Goal: Task Accomplishment & Management: Use online tool/utility

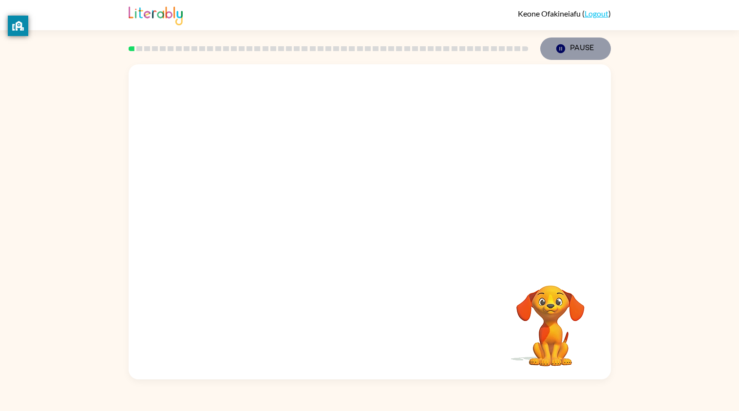
click at [566, 58] on button "Pause Pause" at bounding box center [575, 48] width 71 height 22
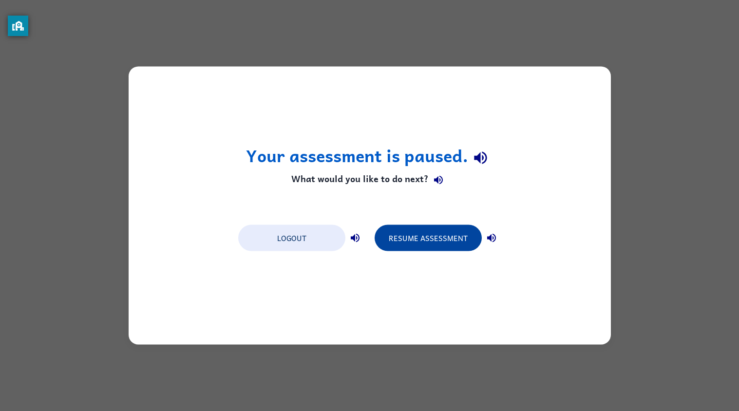
click at [425, 247] on button "Resume Assessment" at bounding box center [427, 238] width 107 height 26
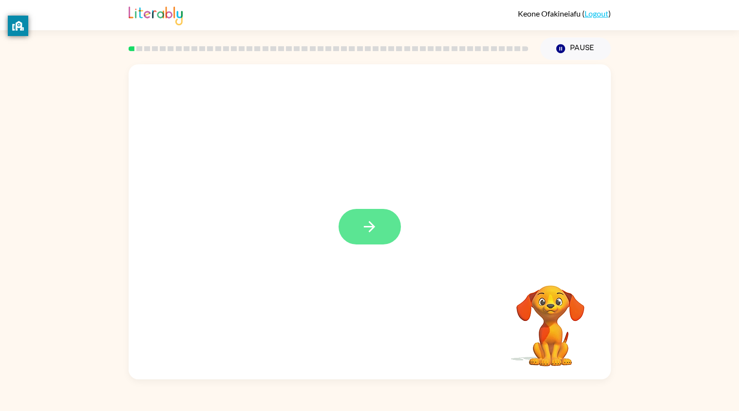
click at [349, 237] on button "button" at bounding box center [369, 227] width 62 height 36
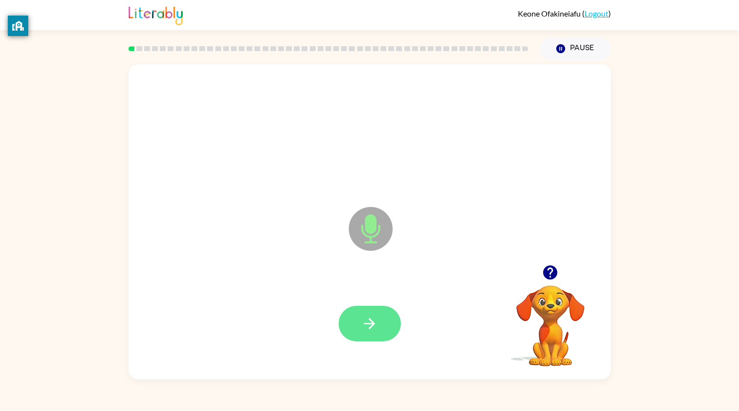
click at [390, 334] on button "button" at bounding box center [369, 324] width 62 height 36
click at [373, 335] on button "button" at bounding box center [369, 324] width 62 height 36
click at [365, 314] on button "button" at bounding box center [369, 324] width 62 height 36
click at [367, 337] on button "button" at bounding box center [369, 324] width 62 height 36
click at [383, 327] on button "button" at bounding box center [369, 324] width 62 height 36
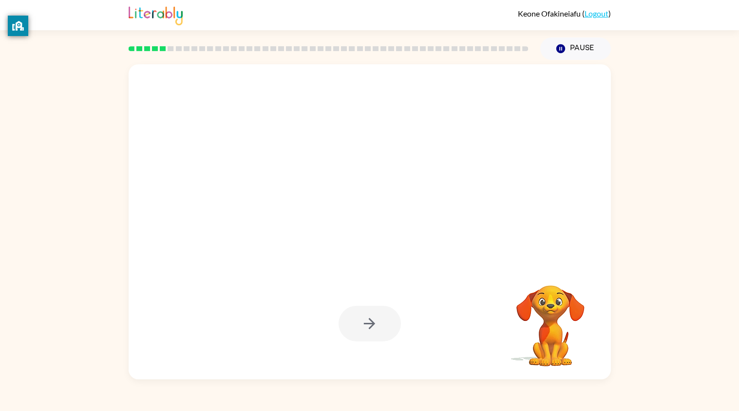
click at [686, 373] on div "Your browser must support playing .mp4 files to use Literably. Please try using…" at bounding box center [369, 219] width 739 height 319
click at [554, 321] on video "Your browser must support playing .mp4 files to use Literably. Please try using…" at bounding box center [549, 318] width 97 height 97
click at [450, 332] on div at bounding box center [369, 324] width 463 height 92
click at [575, 40] on button "Pause Pause" at bounding box center [575, 48] width 71 height 22
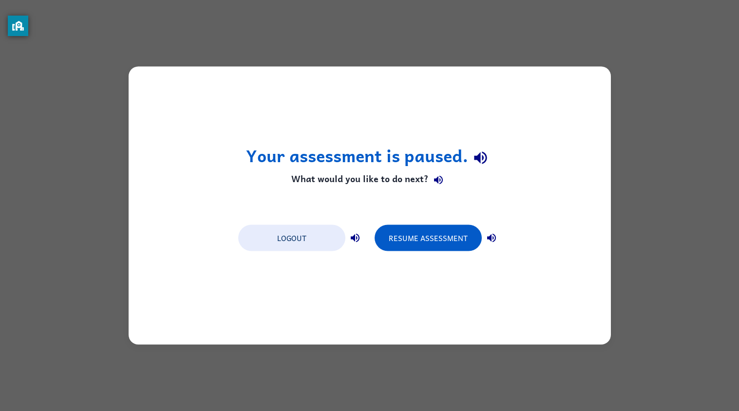
click at [583, 50] on div "Your assessment is paused. What would you like to do next? Logout Resume Assess…" at bounding box center [369, 205] width 739 height 411
click at [470, 158] on button "button" at bounding box center [480, 157] width 25 height 25
click at [648, 112] on div "Your assessment is paused. What would you like to do next? Logout Resume Assess…" at bounding box center [369, 205] width 739 height 411
click at [639, 140] on div "Your assessment is paused. What would you like to do next? Logout Resume Assess…" at bounding box center [369, 205] width 739 height 411
click at [639, 116] on div "Your assessment is paused. What would you like to do next? Logout Resume Assess…" at bounding box center [369, 205] width 739 height 411
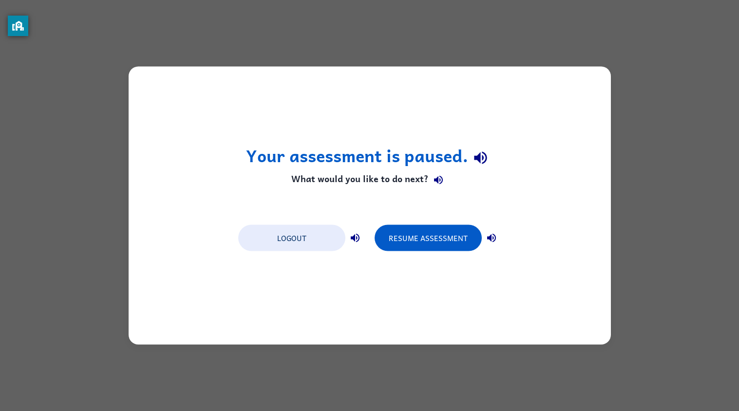
click at [644, 96] on div "Your assessment is paused. What would you like to do next? Logout Resume Assess…" at bounding box center [369, 205] width 739 height 411
click at [643, 86] on div "Your assessment is paused. What would you like to do next? Logout Resume Assess…" at bounding box center [369, 205] width 739 height 411
click at [642, 80] on div "Your assessment is paused. What would you like to do next? Logout Resume Assess…" at bounding box center [369, 205] width 739 height 411
click at [638, 80] on div "Your assessment is paused. What would you like to do next? Logout Resume Assess…" at bounding box center [369, 205] width 739 height 411
click at [642, 75] on div "Your assessment is paused. What would you like to do next? Logout Resume Assess…" at bounding box center [369, 205] width 739 height 411
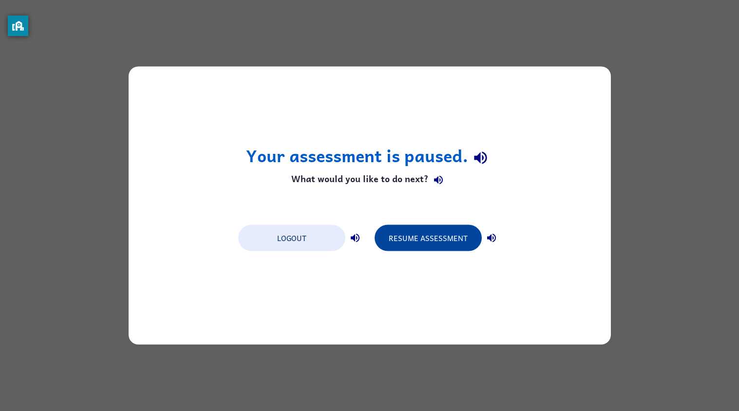
click at [415, 243] on button "Resume Assessment" at bounding box center [427, 238] width 107 height 26
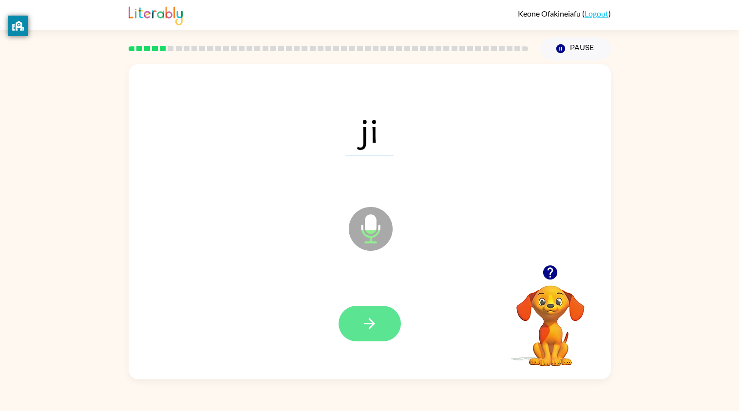
click at [365, 340] on button "button" at bounding box center [369, 324] width 62 height 36
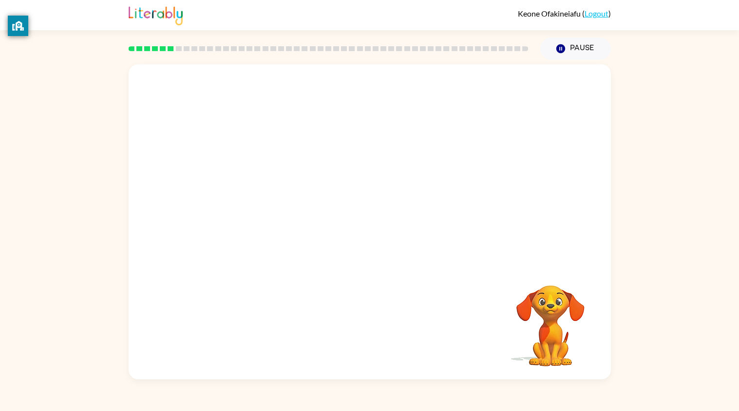
click at [49, 380] on div "[PERSON_NAME] ( Logout ) Pause Pause Your browser must support playing .mp4 fil…" at bounding box center [369, 205] width 739 height 411
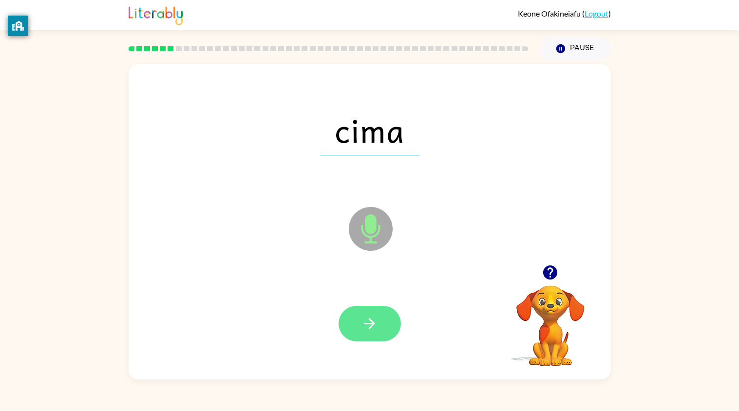
click at [370, 326] on icon "button" at bounding box center [369, 323] width 17 height 17
click at [370, 325] on icon "button" at bounding box center [369, 323] width 17 height 17
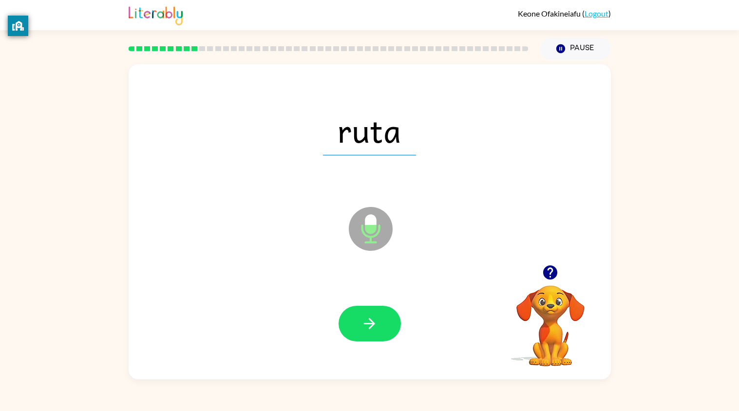
click at [370, 325] on icon "button" at bounding box center [369, 323] width 17 height 17
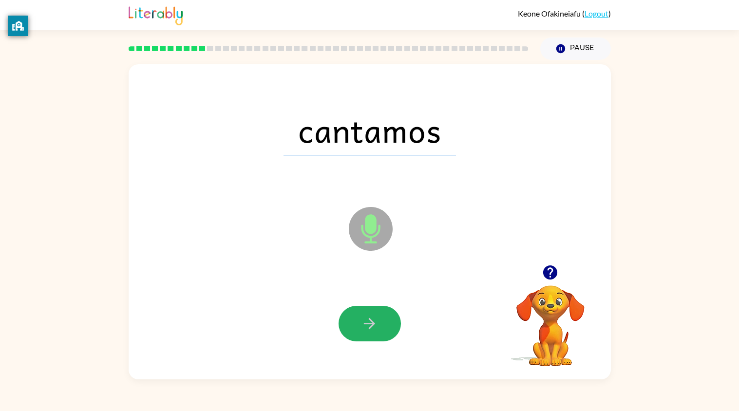
click at [370, 325] on icon "button" at bounding box center [369, 323] width 17 height 17
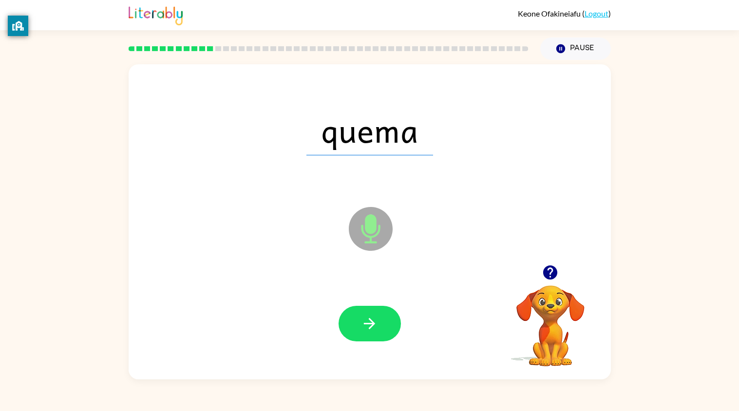
click at [370, 325] on icon "button" at bounding box center [369, 323] width 17 height 17
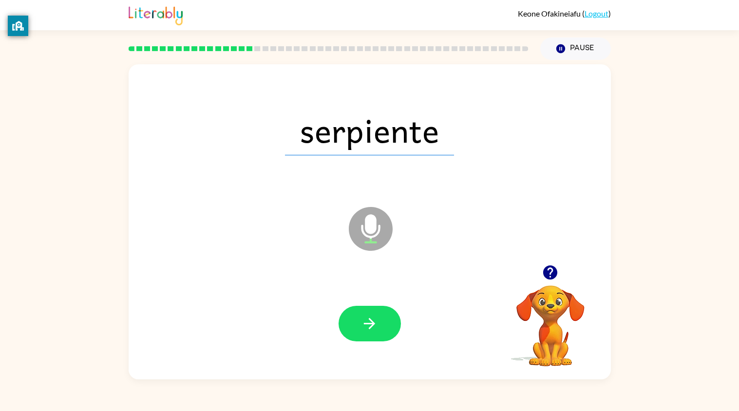
click at [370, 325] on icon "button" at bounding box center [369, 323] width 17 height 17
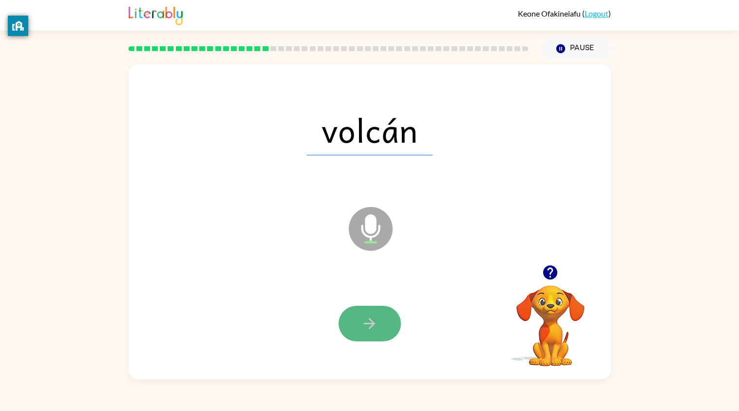
click at [370, 318] on icon "button" at bounding box center [369, 323] width 11 height 11
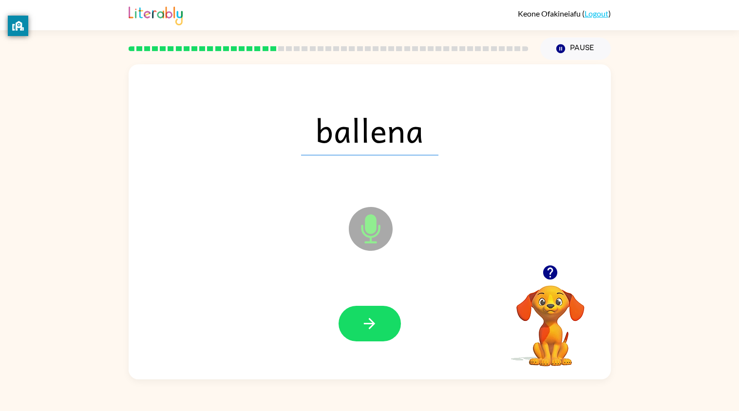
click at [370, 318] on icon "button" at bounding box center [369, 323] width 11 height 11
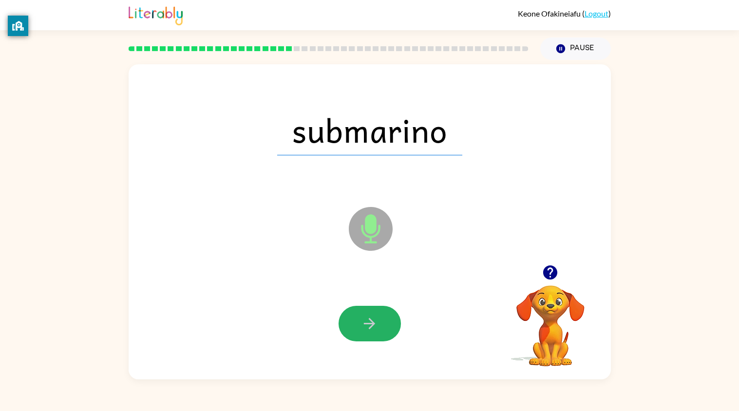
click at [370, 318] on icon "button" at bounding box center [369, 323] width 11 height 11
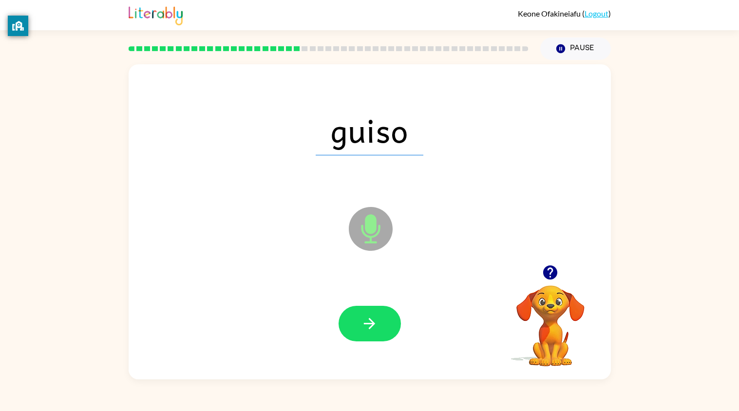
click at [370, 318] on icon "button" at bounding box center [369, 323] width 11 height 11
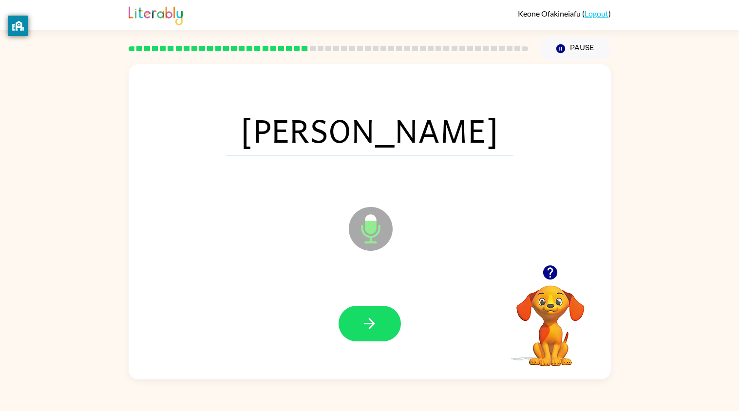
click at [370, 318] on icon "button" at bounding box center [369, 323] width 11 height 11
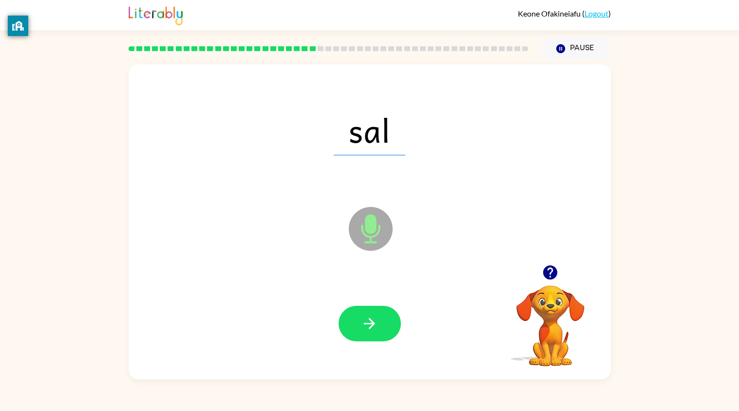
click at [370, 318] on icon "button" at bounding box center [369, 323] width 11 height 11
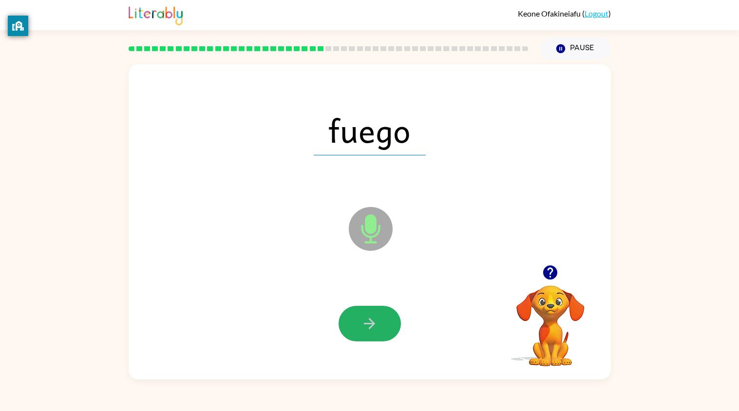
click at [370, 318] on icon "button" at bounding box center [369, 323] width 11 height 11
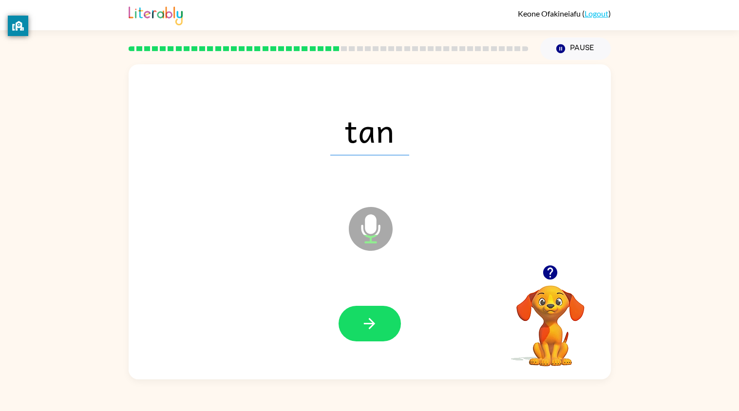
click at [370, 318] on icon "button" at bounding box center [369, 323] width 11 height 11
click at [583, 256] on div "cuaderno Microphone The Microphone is here when it is your turn to talk" at bounding box center [370, 221] width 482 height 315
click at [370, 318] on icon "button" at bounding box center [369, 323] width 11 height 11
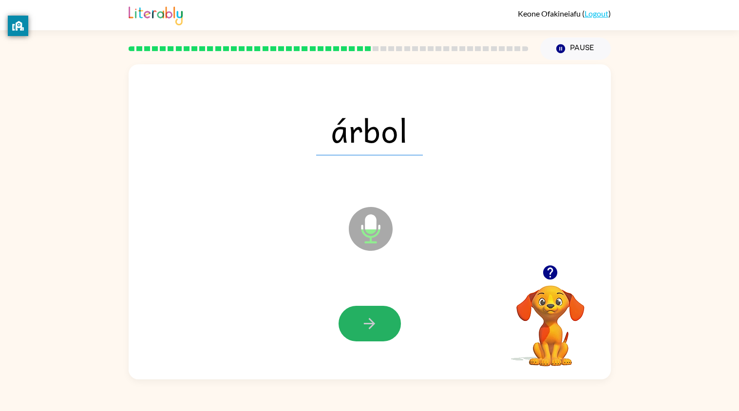
click at [370, 318] on icon "button" at bounding box center [369, 323] width 11 height 11
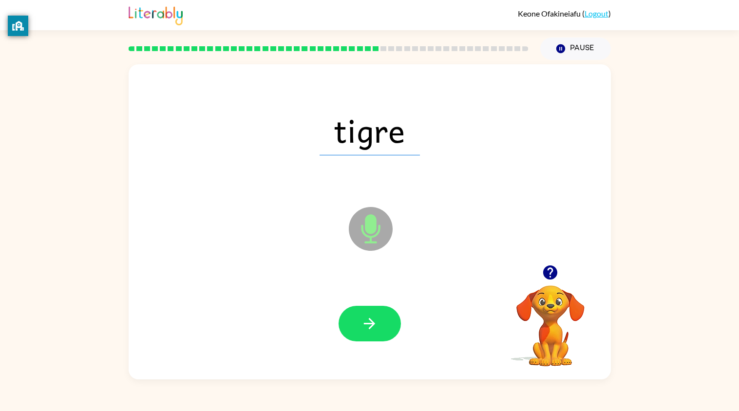
click at [370, 318] on icon "button" at bounding box center [369, 323] width 11 height 11
click at [370, 318] on div at bounding box center [369, 324] width 62 height 36
click at [370, 318] on icon "button" at bounding box center [369, 323] width 11 height 11
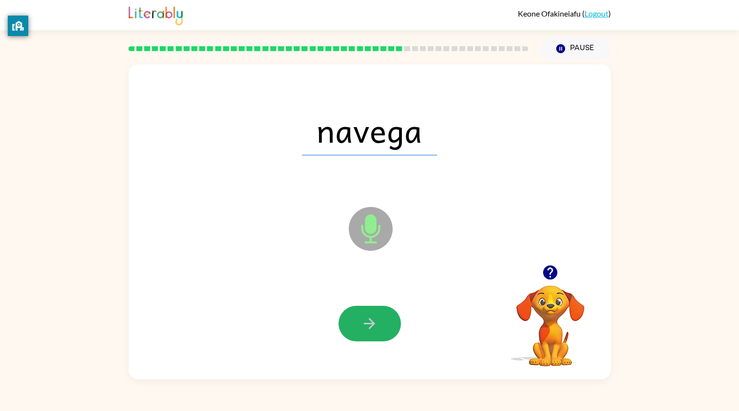
click at [370, 318] on icon "button" at bounding box center [369, 323] width 11 height 11
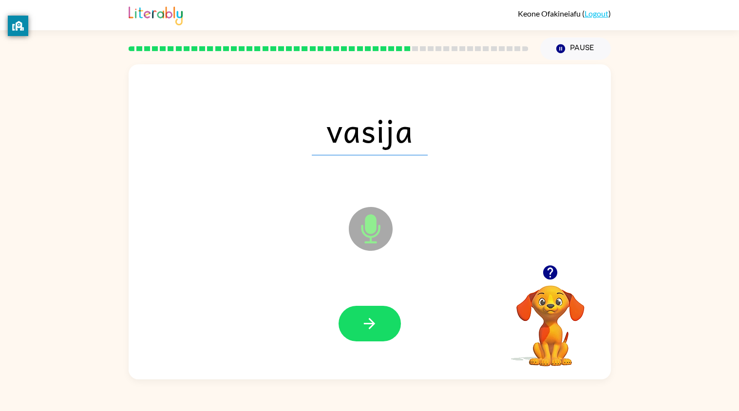
click at [370, 318] on icon "button" at bounding box center [369, 323] width 11 height 11
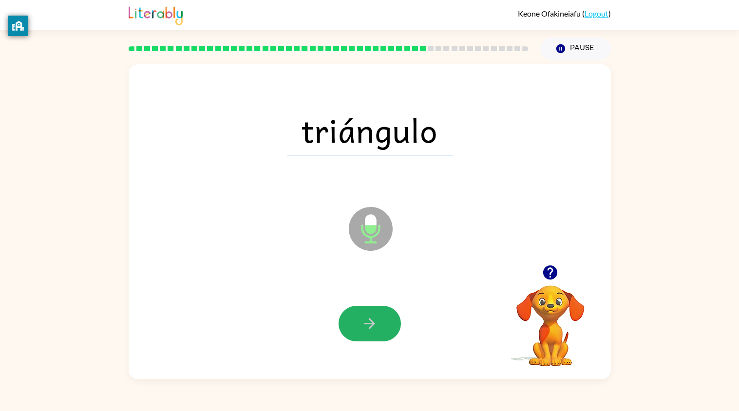
click at [370, 318] on icon "button" at bounding box center [369, 323] width 11 height 11
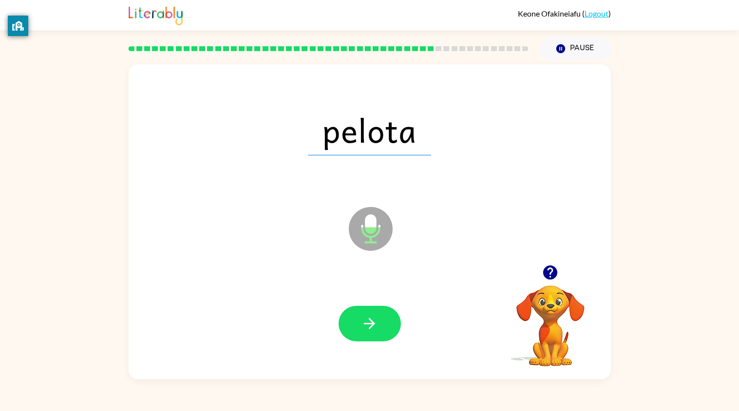
click at [370, 318] on icon "button" at bounding box center [369, 323] width 11 height 11
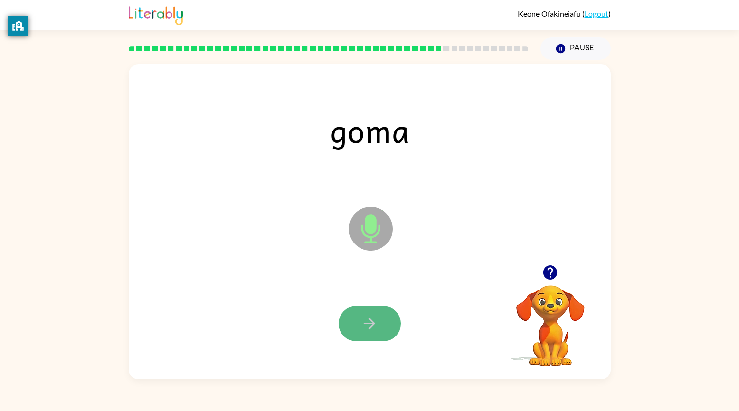
click at [370, 318] on icon "button" at bounding box center [369, 323] width 11 height 11
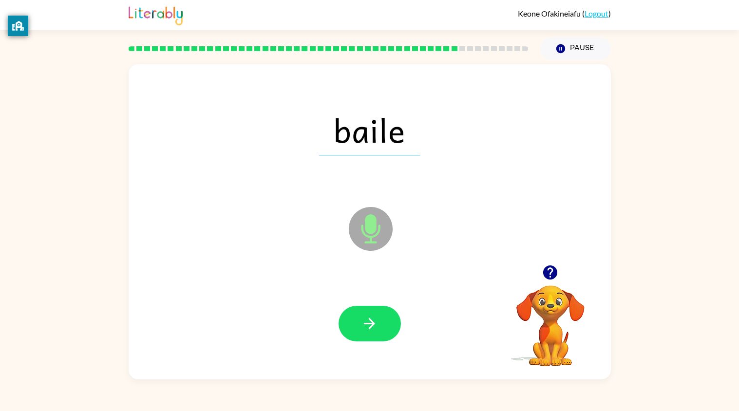
click at [370, 318] on icon "button" at bounding box center [369, 323] width 11 height 11
click at [37, 312] on div "mapa Microphone The Microphone is here when it is your turn to talk Your browse…" at bounding box center [369, 219] width 739 height 319
click at [369, 349] on div at bounding box center [369, 324] width 463 height 92
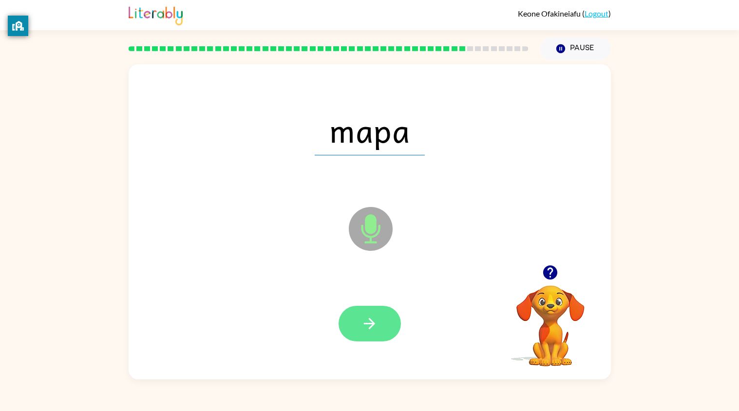
click at [367, 327] on icon "button" at bounding box center [369, 323] width 17 height 17
click at [395, 335] on button "button" at bounding box center [369, 324] width 62 height 36
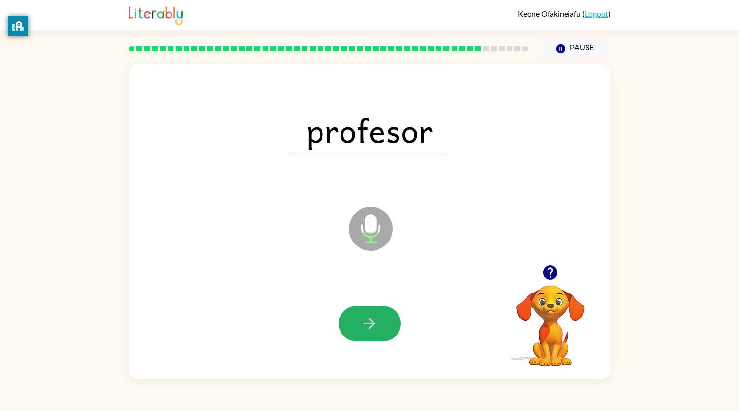
click at [369, 320] on icon "button" at bounding box center [369, 323] width 17 height 17
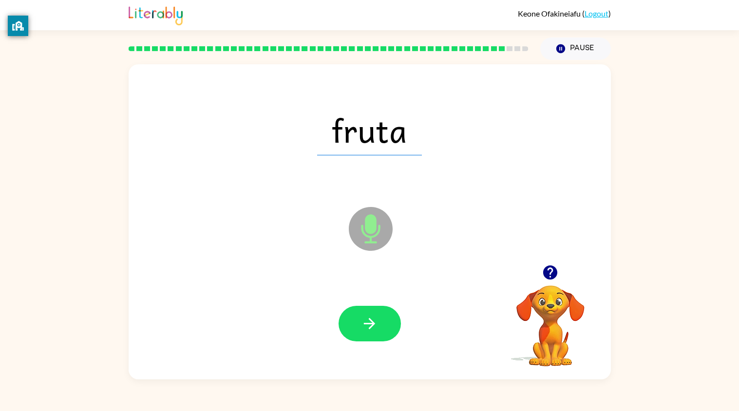
click at [369, 320] on icon "button" at bounding box center [369, 323] width 17 height 17
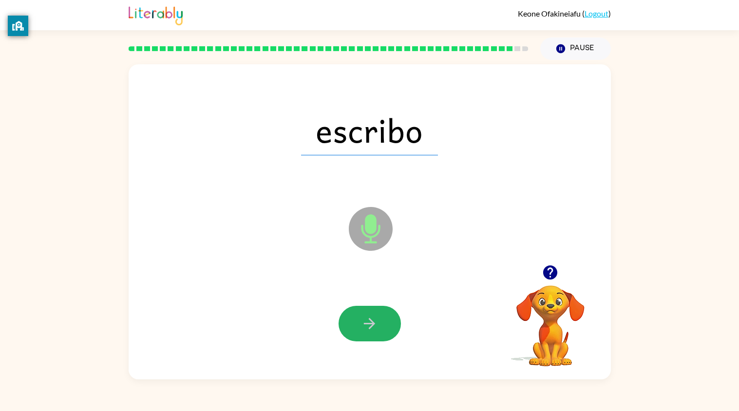
click at [369, 320] on icon "button" at bounding box center [369, 323] width 17 height 17
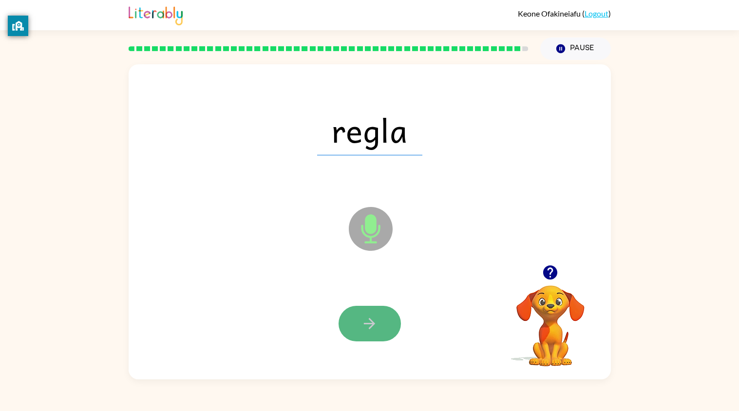
drag, startPoint x: 370, startPoint y: 331, endPoint x: 369, endPoint y: 325, distance: 5.9
click at [369, 325] on icon "button" at bounding box center [369, 323] width 17 height 17
